Goal: Check status: Check status

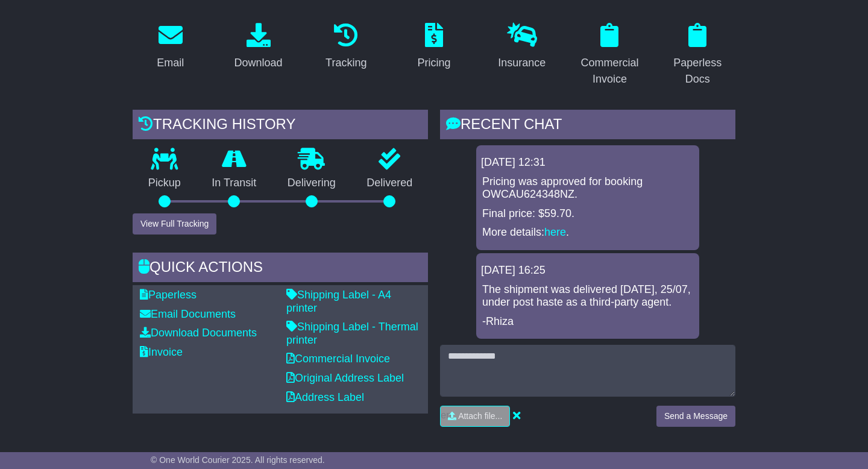
click at [168, 176] on div "Pickup" at bounding box center [165, 180] width 64 height 65
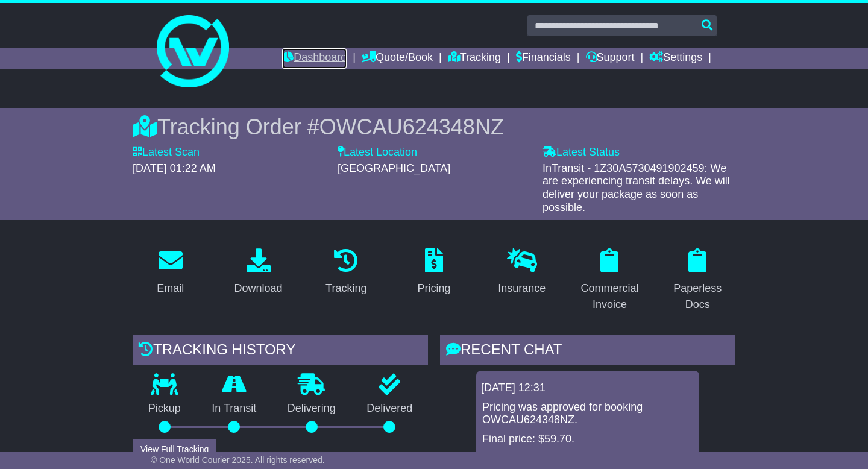
click at [298, 57] on link "Dashboard" at bounding box center [314, 58] width 64 height 20
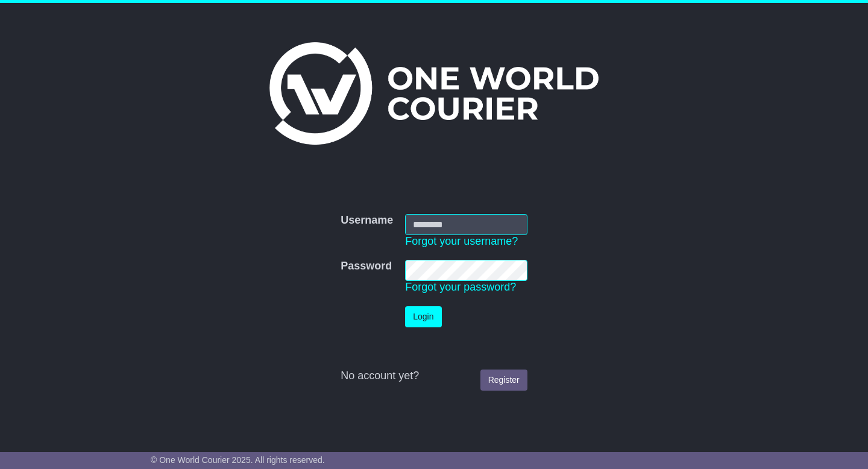
type input "**********"
click at [418, 301] on td "Login" at bounding box center [466, 316] width 134 height 33
click at [416, 310] on button "Login" at bounding box center [423, 316] width 36 height 21
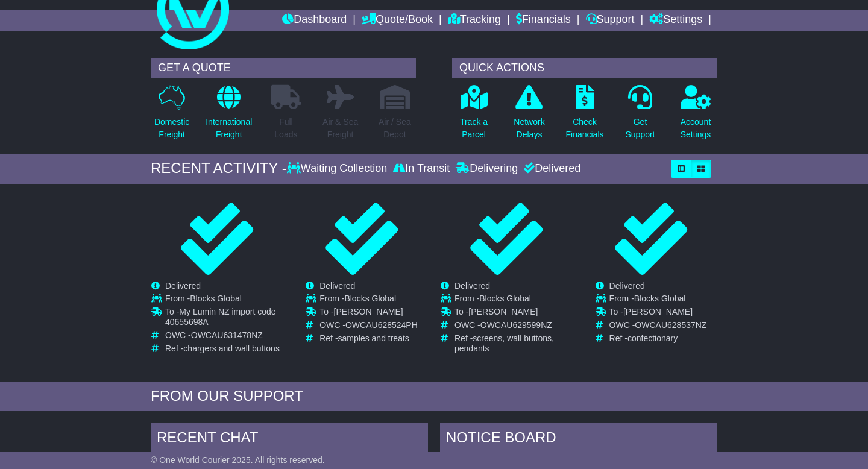
scroll to position [39, 0]
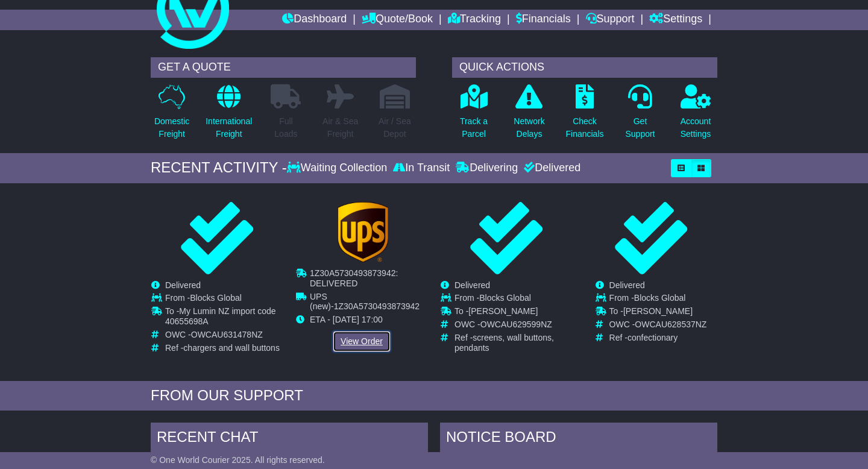
click at [349, 342] on link "View Order" at bounding box center [362, 341] width 58 height 21
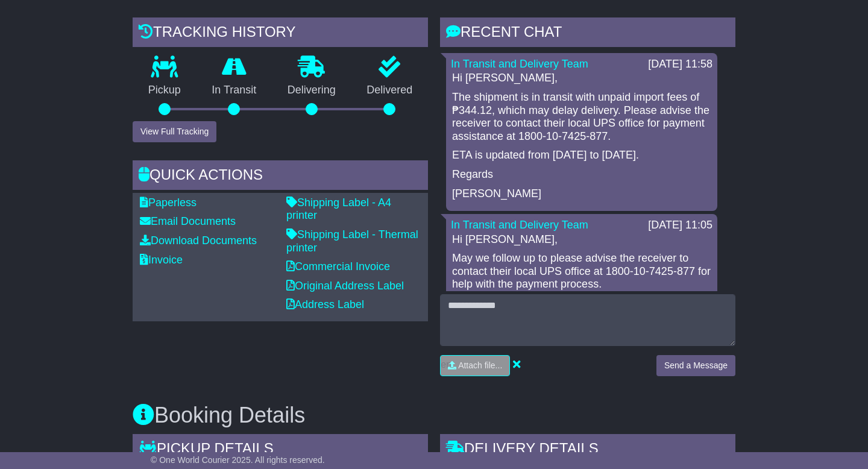
scroll to position [293, 0]
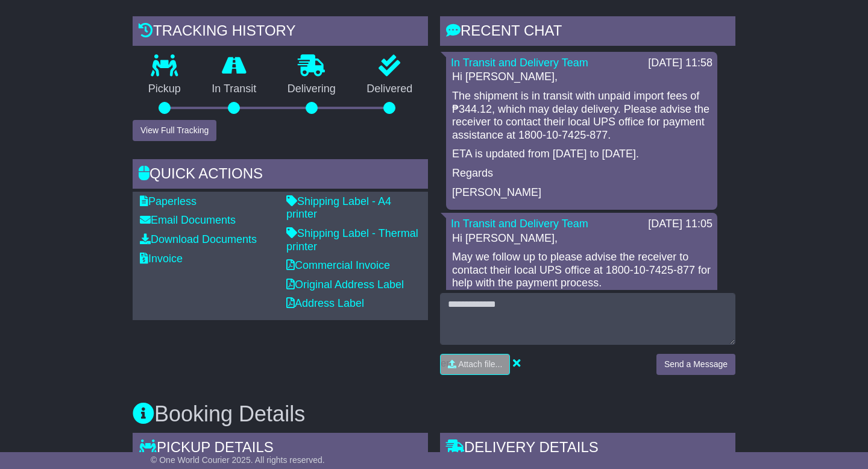
click at [463, 110] on p "The shipment is in transit with unpaid import fees of ₱344.12, which may delay …" at bounding box center [581, 116] width 259 height 52
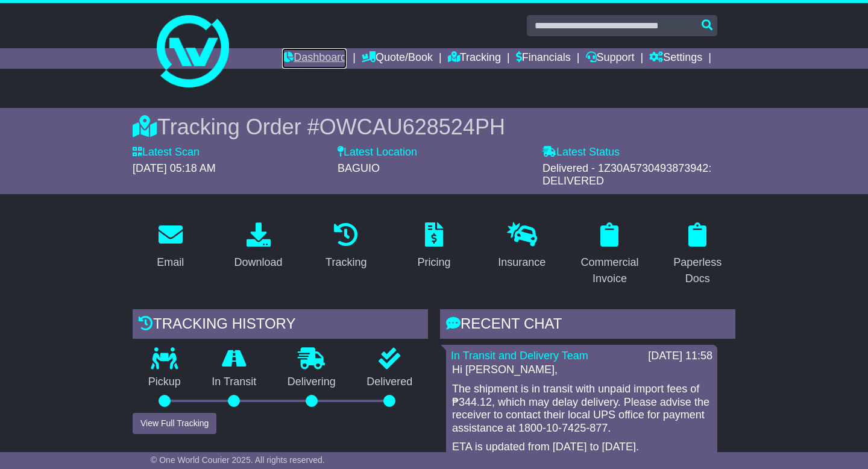
click at [314, 61] on link "Dashboard" at bounding box center [314, 58] width 64 height 20
